Goal: Information Seeking & Learning: Understand process/instructions

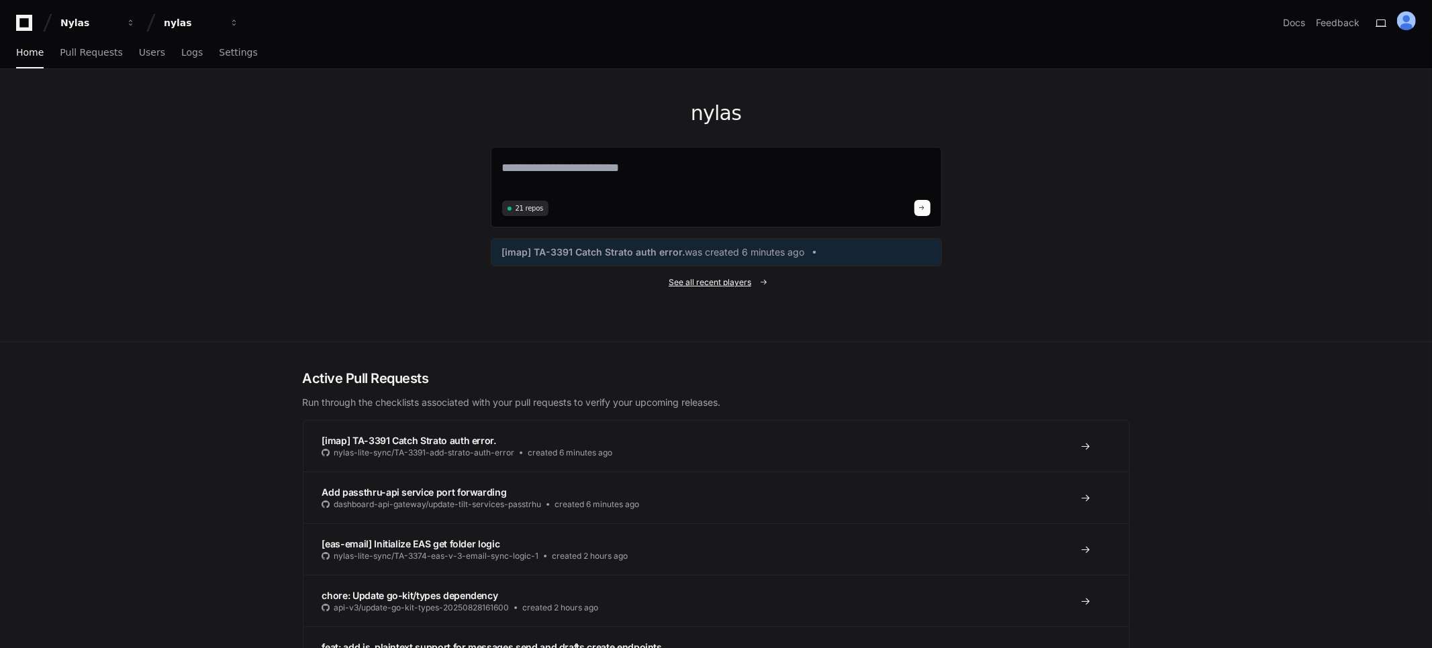
click at [718, 242] on div "[imap] TA-3391 Catch Strato auth error. was created 6 minutes ago" at bounding box center [716, 252] width 451 height 28
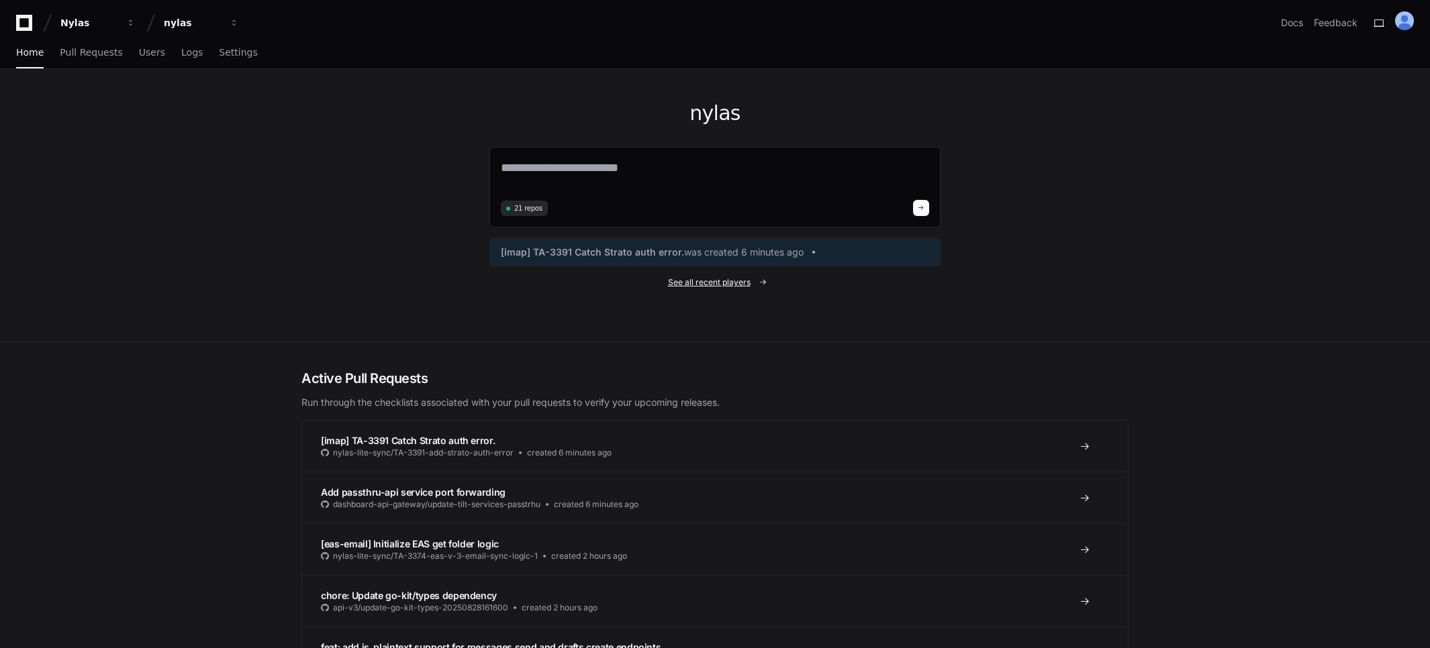
click at [699, 283] on span "See all recent players" at bounding box center [709, 282] width 83 height 11
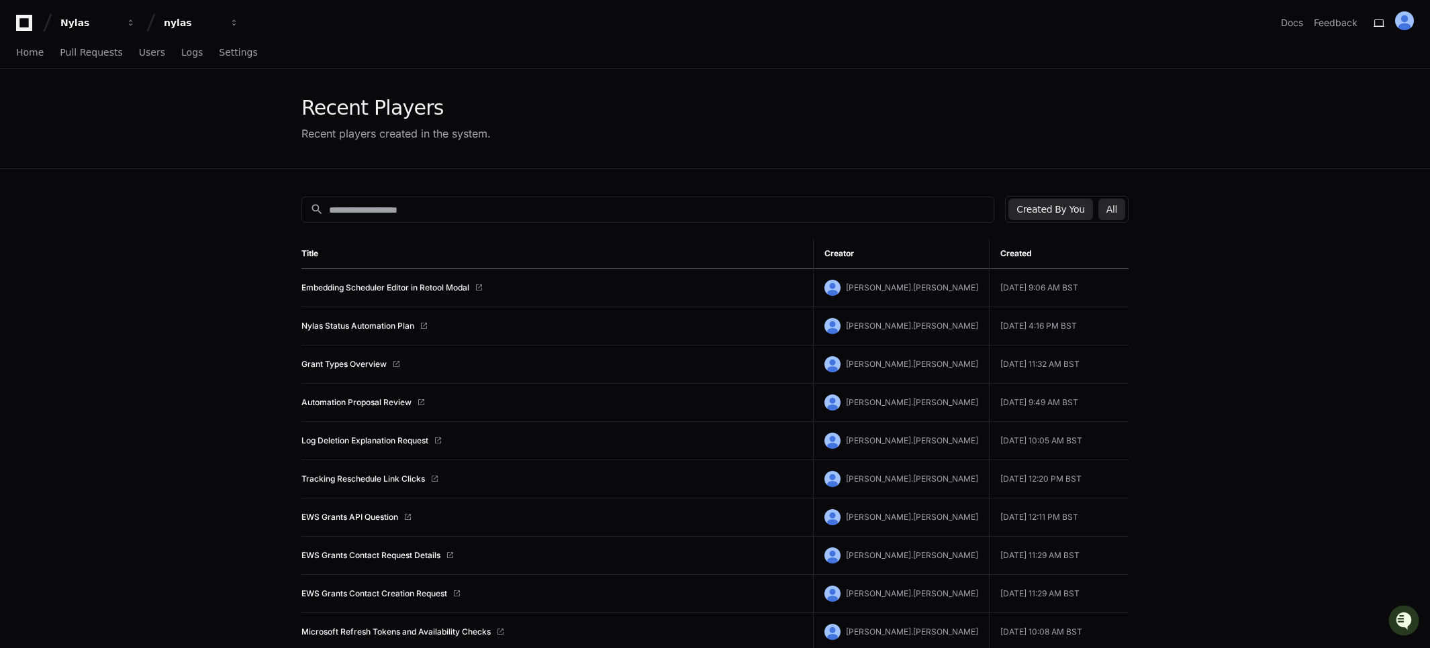
click at [1114, 209] on button "All" at bounding box center [1111, 209] width 27 height 21
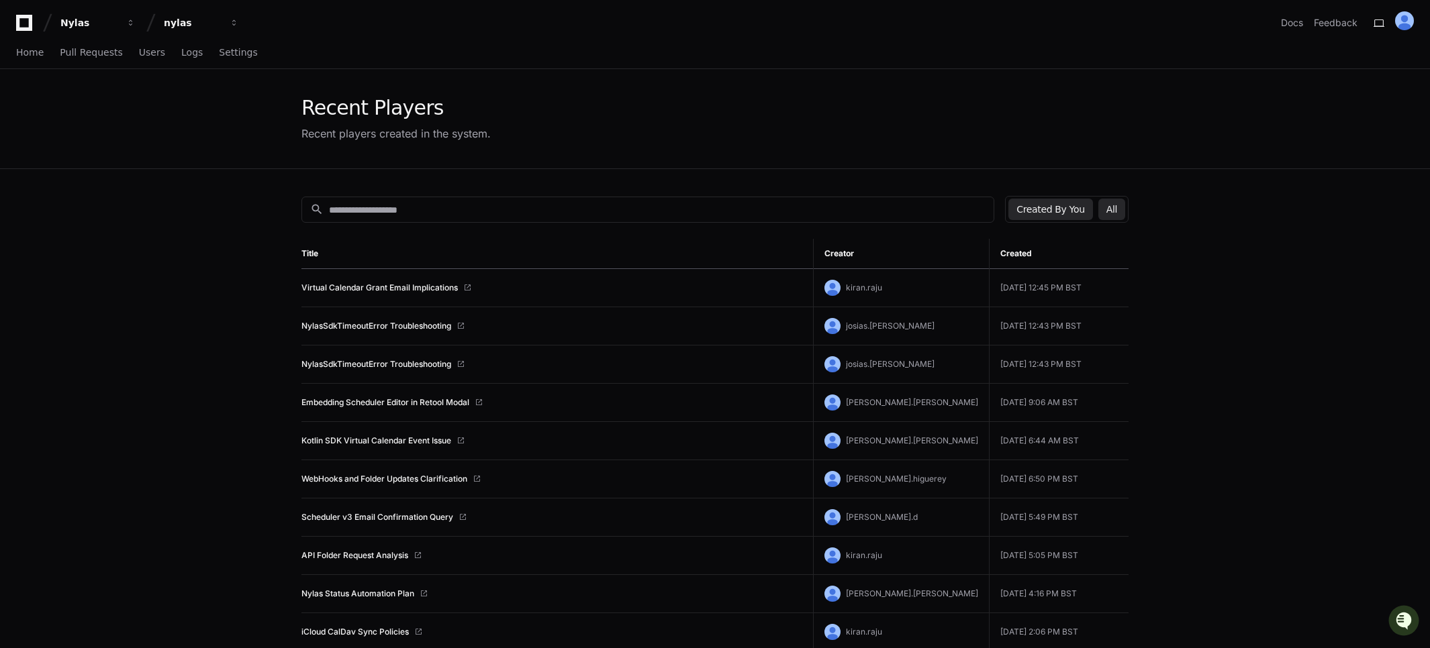
click at [1080, 213] on button "Created By You" at bounding box center [1050, 209] width 84 height 21
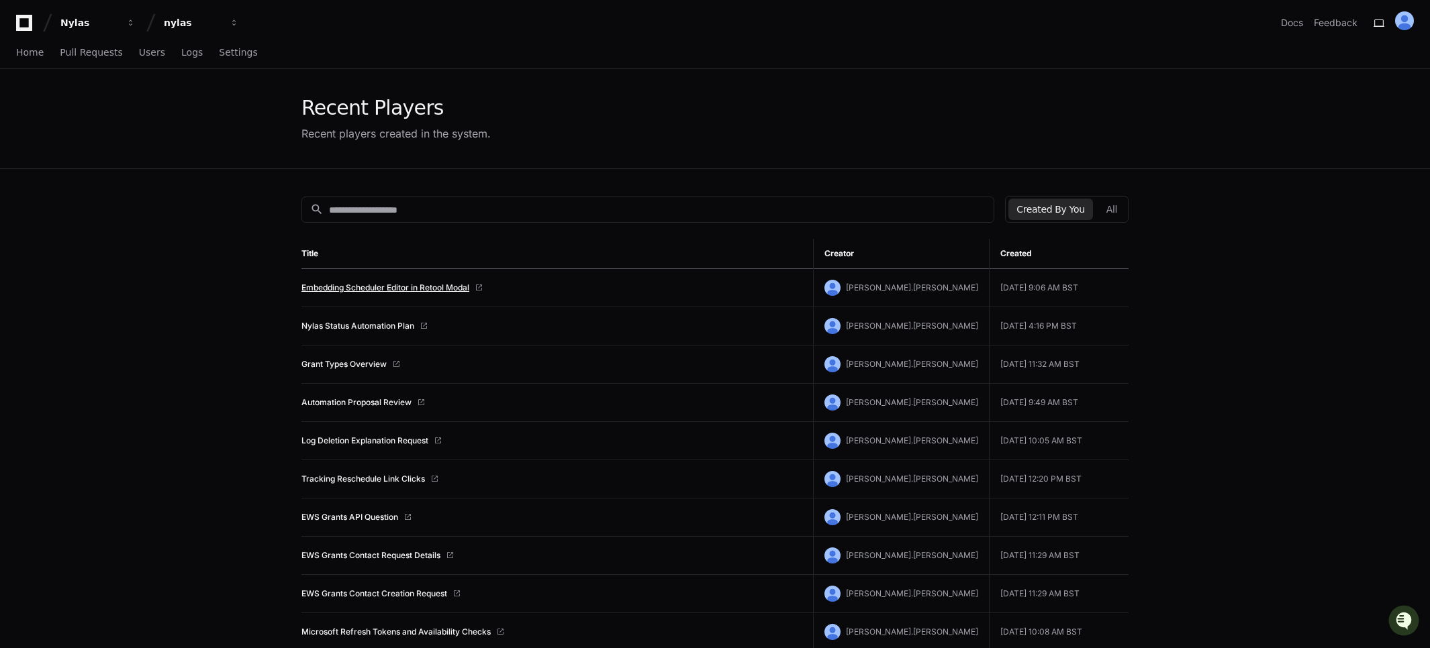
click at [330, 283] on link "Embedding Scheduler Editor in Retool Modal" at bounding box center [385, 288] width 168 height 11
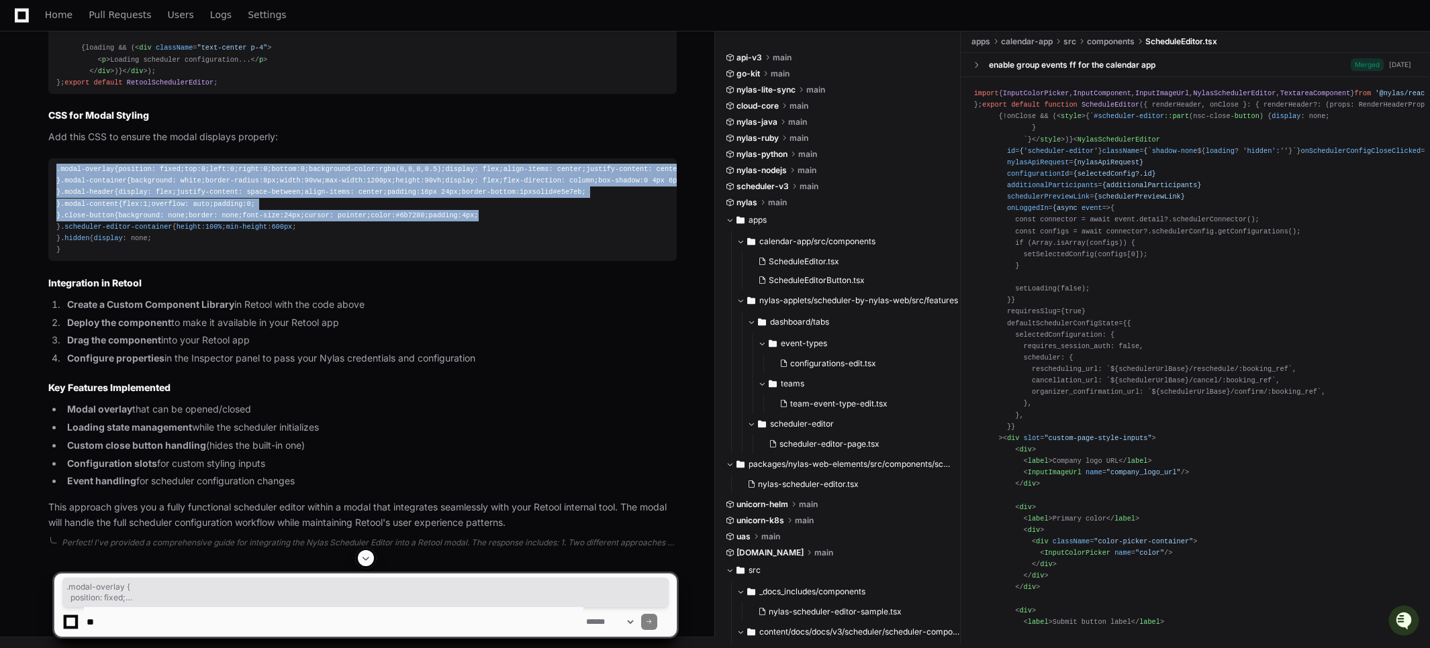
scroll to position [3579, 0]
drag, startPoint x: 55, startPoint y: 157, endPoint x: 213, endPoint y: 367, distance: 262.6
click at [213, 261] on pre ".modal-overlay { position : fixed; top : 0 ; left : 0 ; right : 0 ; bottom : 0 …" at bounding box center [362, 209] width 628 height 103
copy div ".modal-overlay { position : fixed; top : 0 ; left : 0 ; right : 0 ; bottom : 0 …"
